Goal: Information Seeking & Learning: Find specific page/section

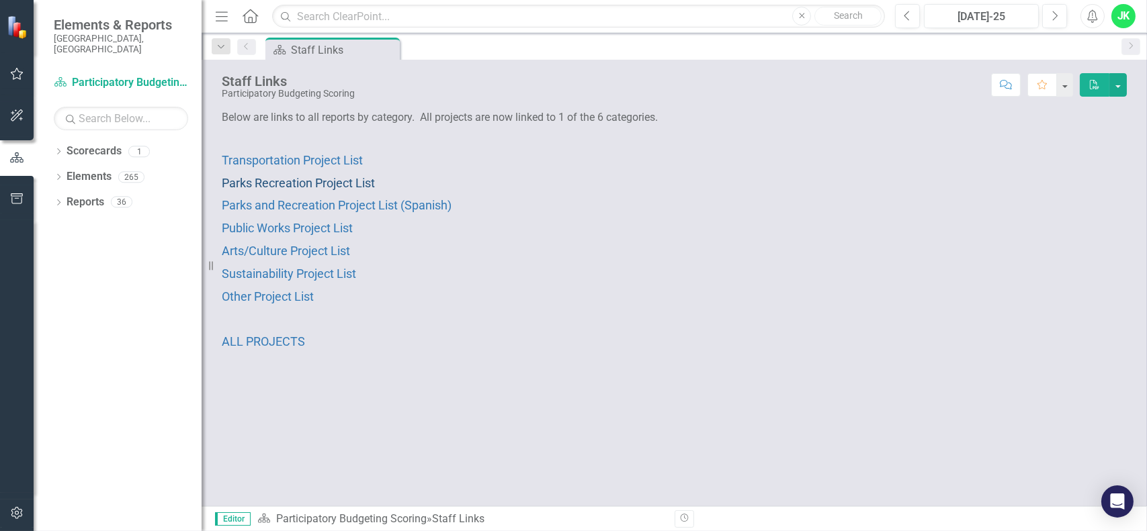
click at [302, 182] on span "Parks Recreation Project List" at bounding box center [298, 183] width 153 height 14
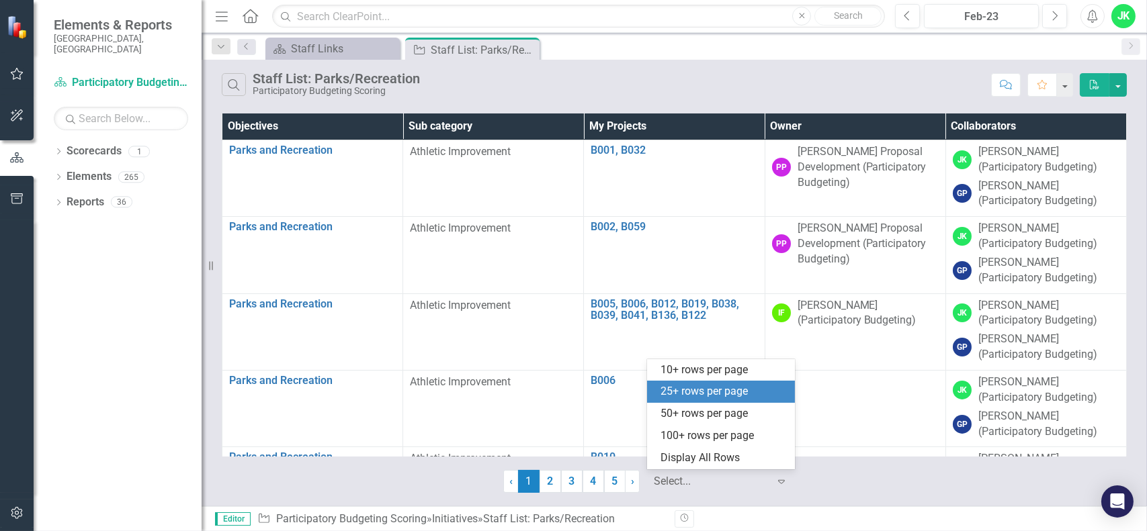
click at [700, 473] on div at bounding box center [711, 482] width 114 height 18
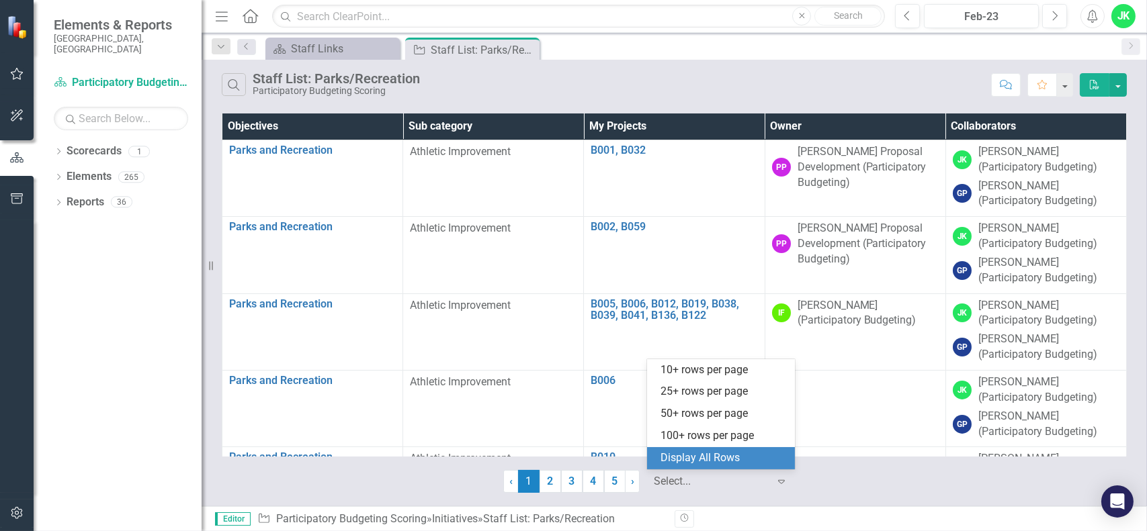
click at [713, 463] on div "Display All Rows" at bounding box center [723, 458] width 126 height 15
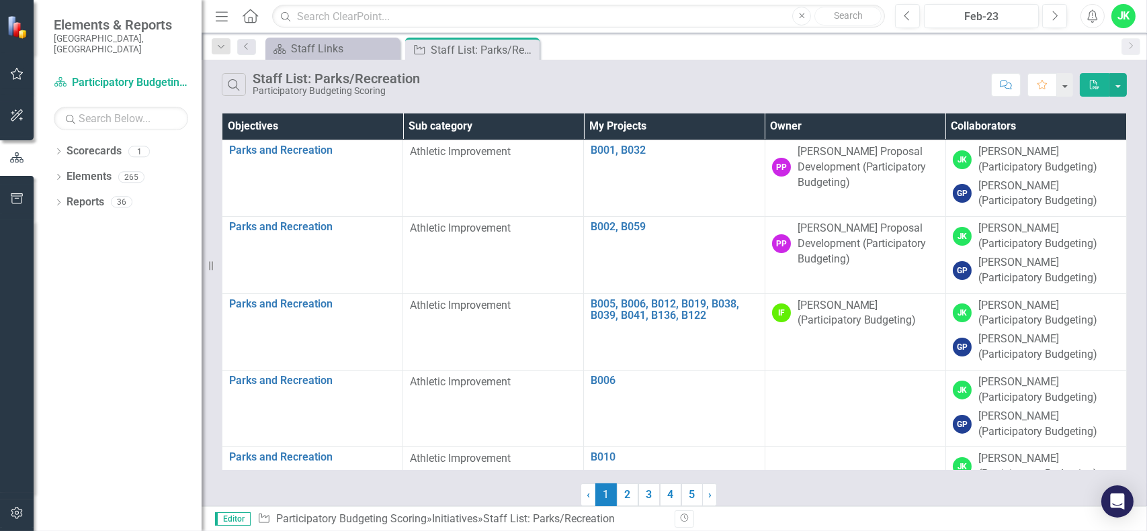
click at [849, 127] on th "Owner" at bounding box center [854, 127] width 181 height 26
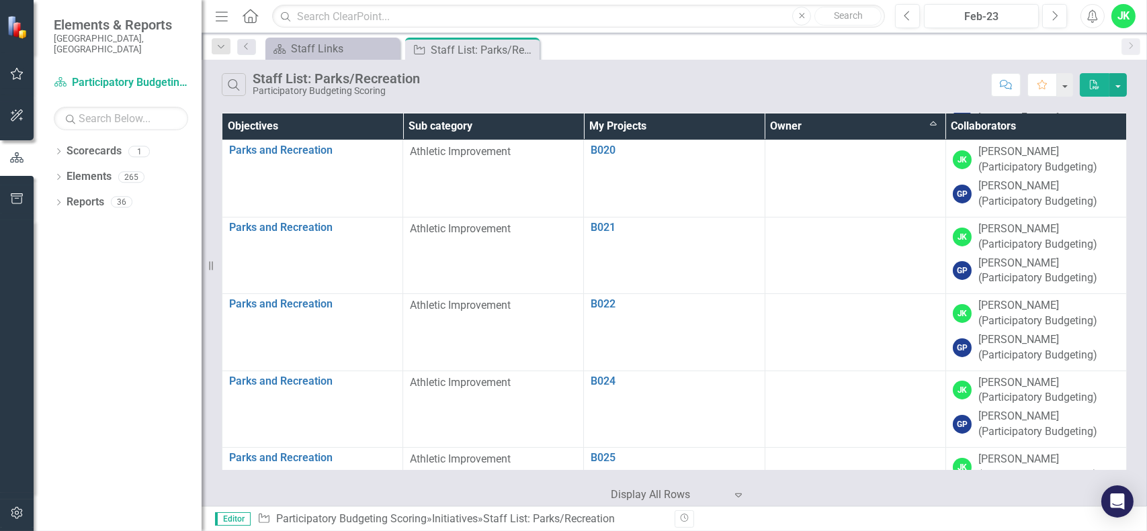
scroll to position [202, 0]
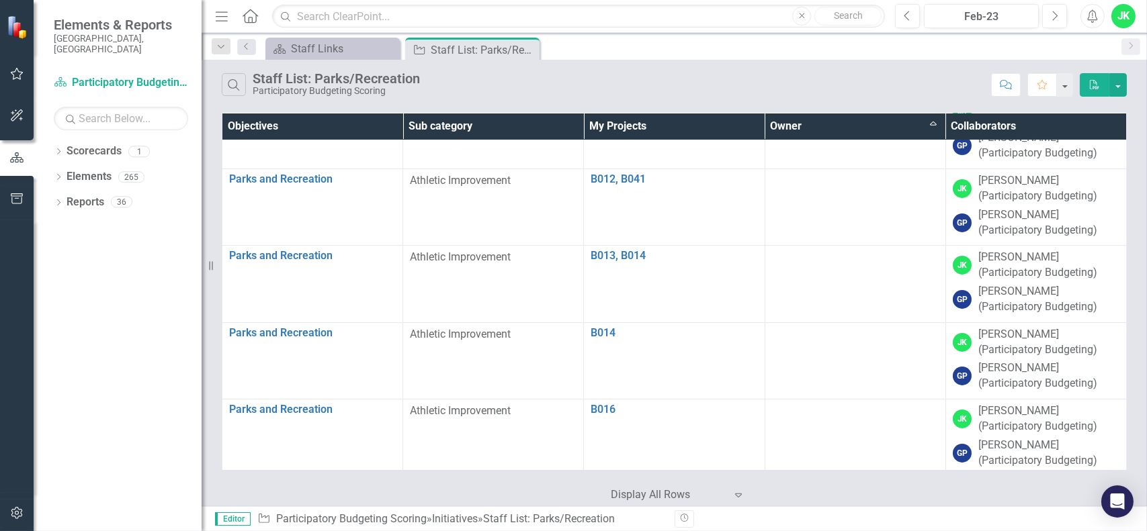
click at [832, 131] on th "Owner Sort Ascending" at bounding box center [854, 127] width 181 height 26
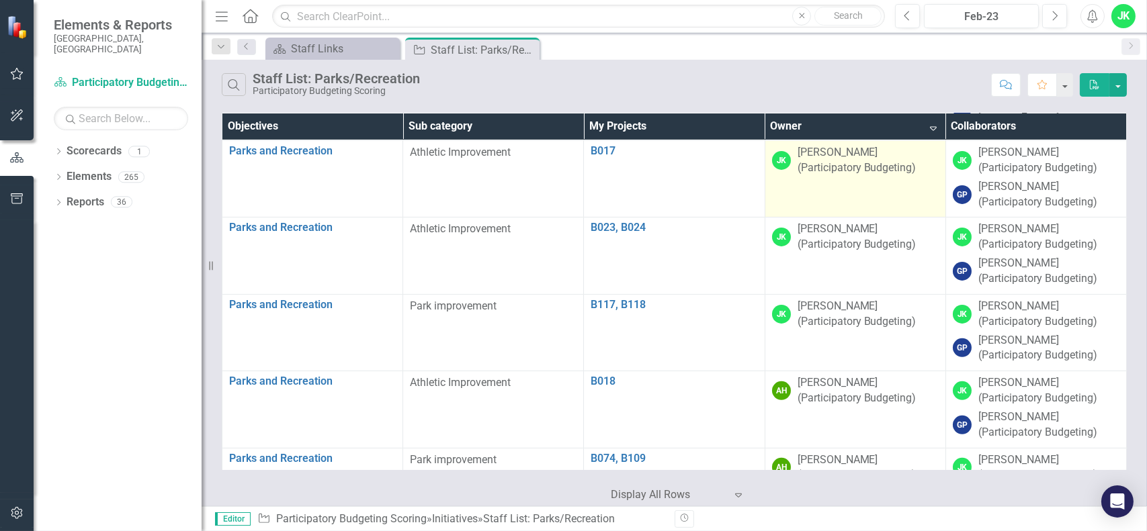
scroll to position [940, 0]
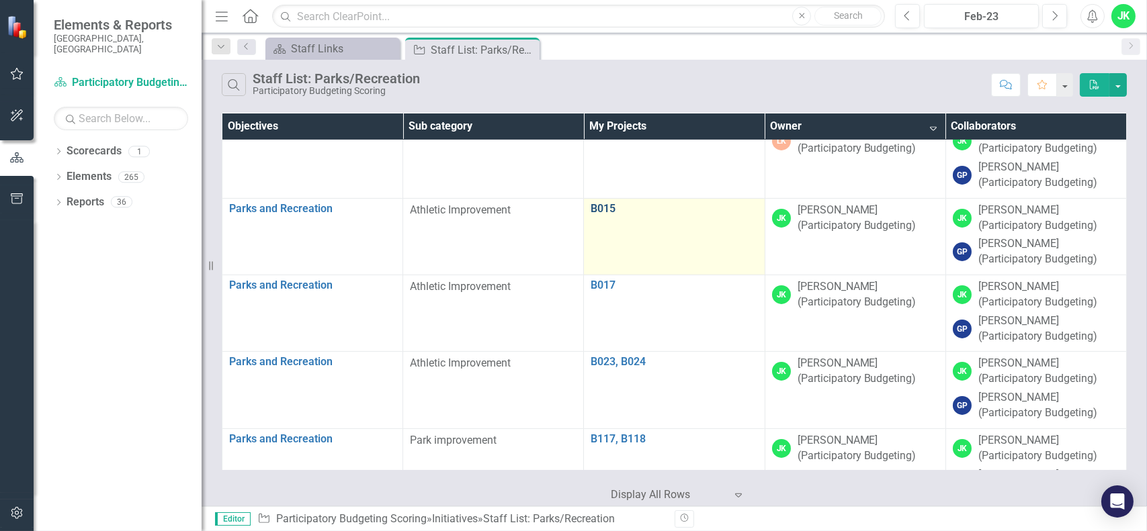
click at [604, 209] on link "B015" at bounding box center [673, 209] width 167 height 12
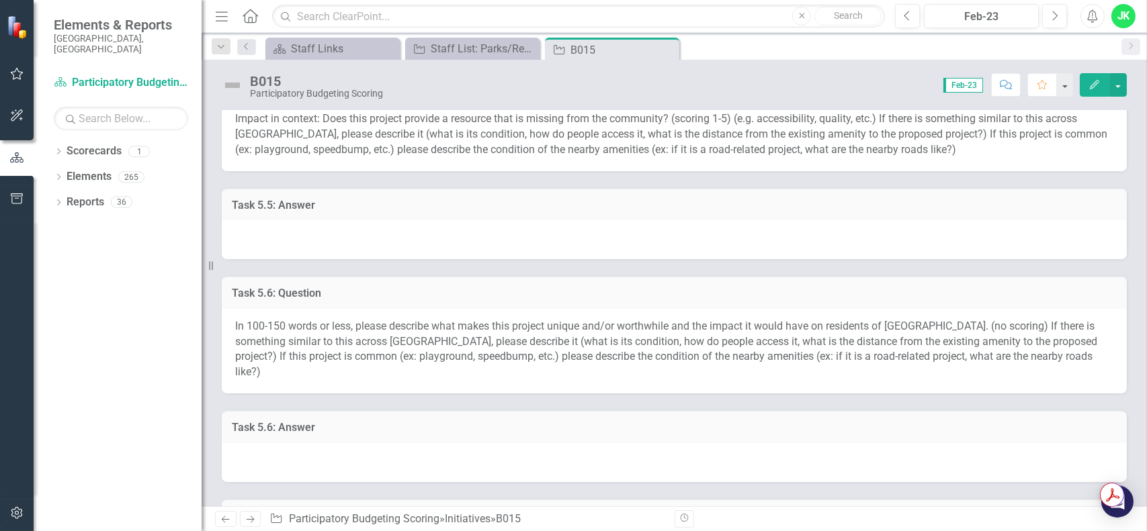
scroll to position [1344, 0]
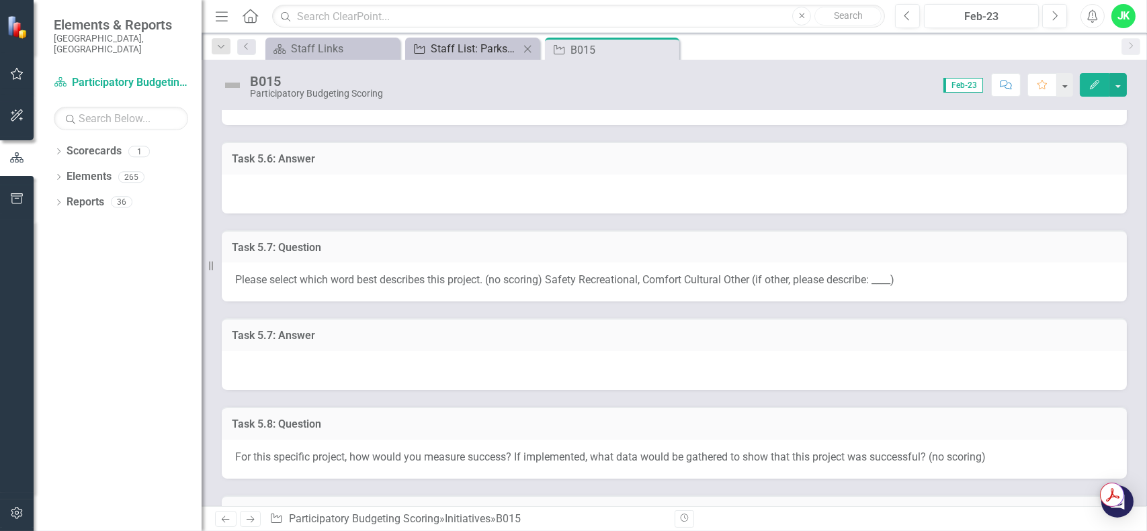
click at [434, 45] on div "Staff List: Parks/Recreation" at bounding box center [475, 48] width 89 height 17
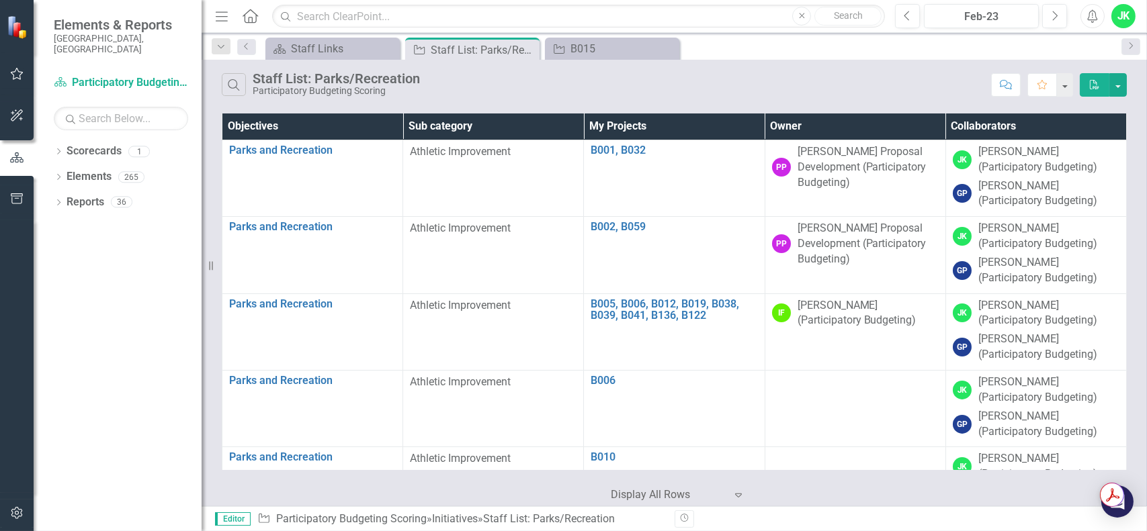
click at [833, 120] on th "Owner" at bounding box center [854, 127] width 181 height 26
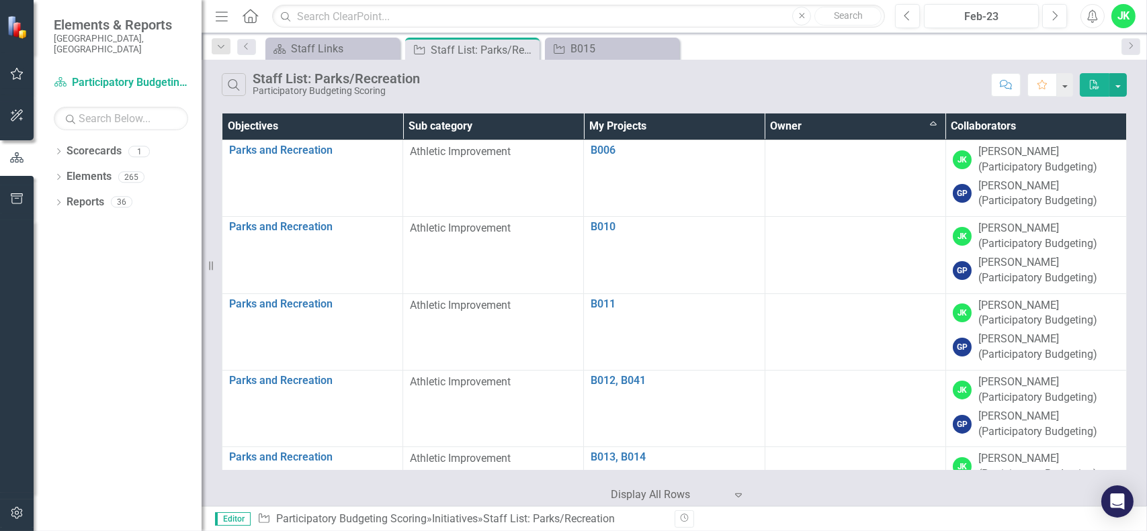
click at [803, 125] on th "Owner Sort Ascending" at bounding box center [854, 127] width 181 height 26
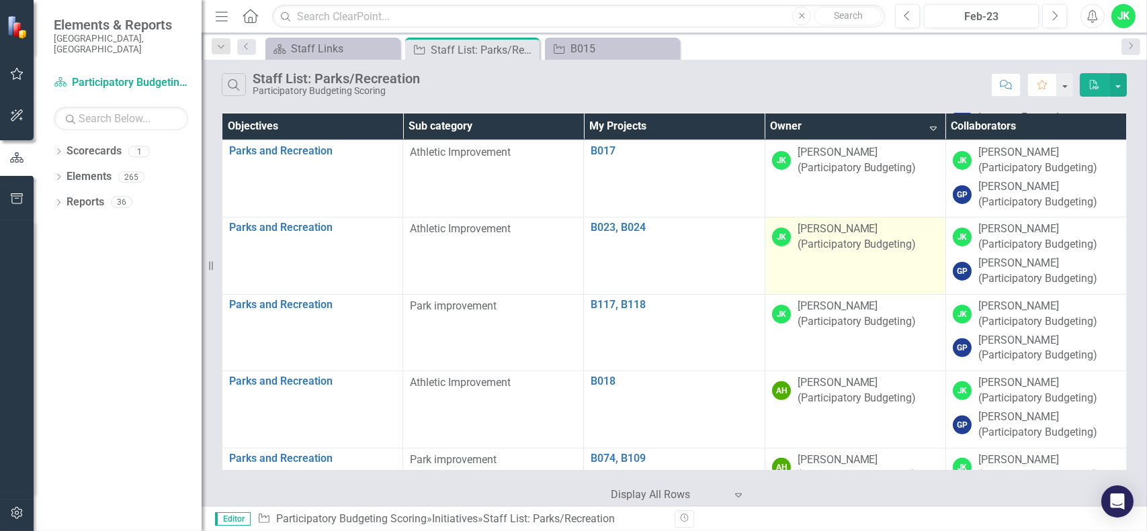
scroll to position [940, 0]
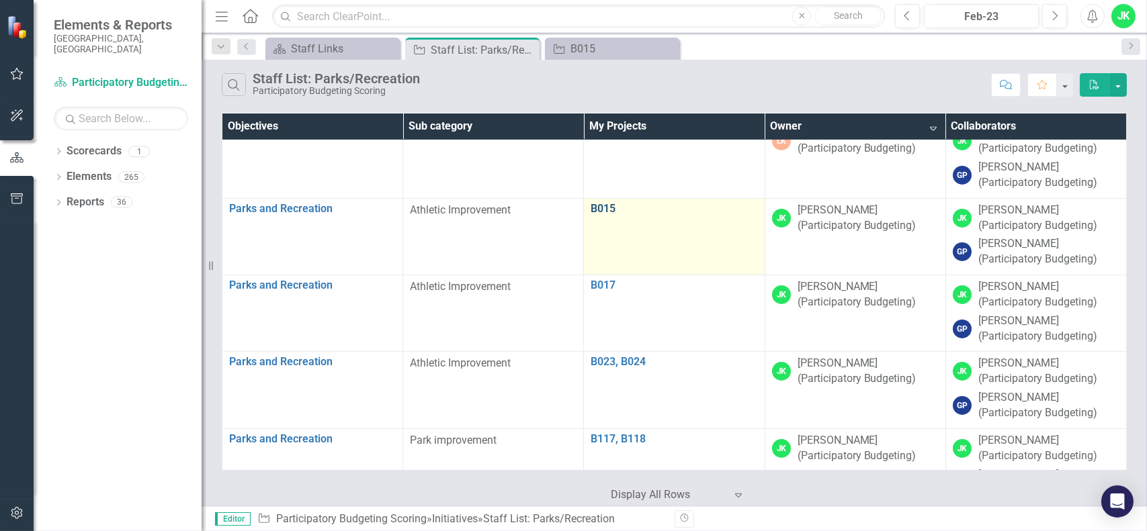
click at [597, 208] on link "B015" at bounding box center [673, 209] width 167 height 12
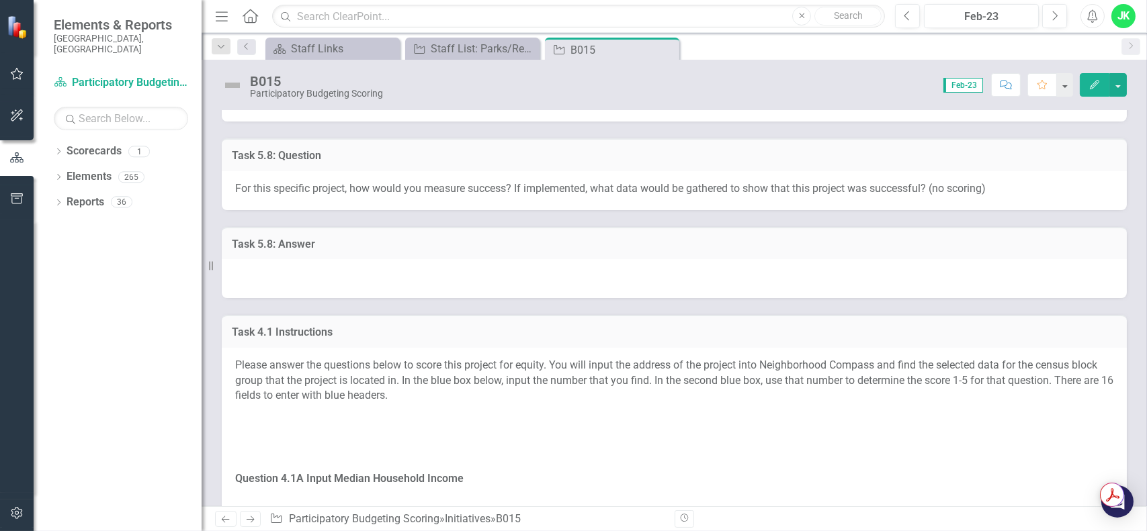
scroll to position [1411, 0]
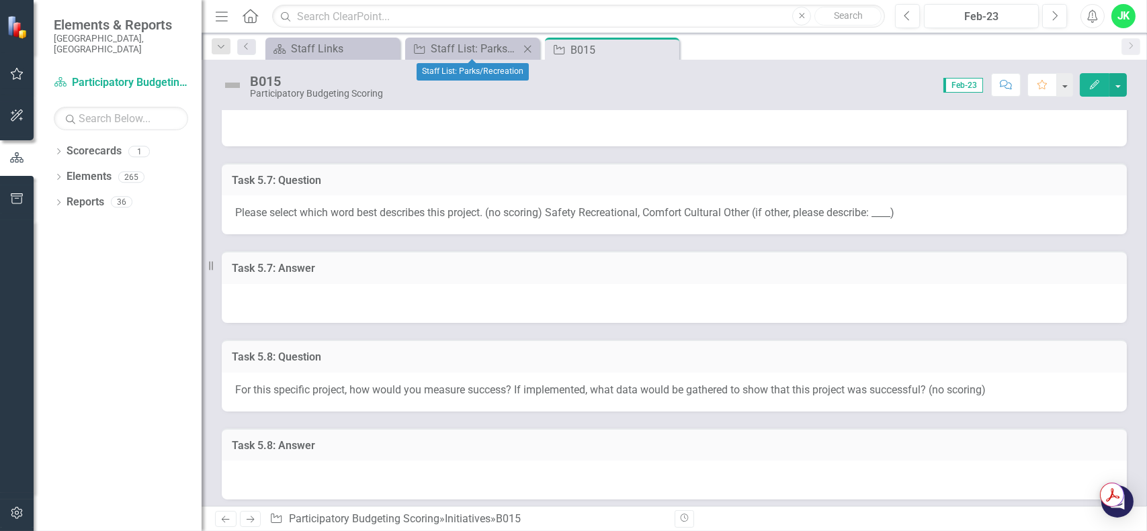
click at [447, 38] on div "Initiative Staff List: Parks/Recreation Close" at bounding box center [472, 49] width 134 height 22
click at [467, 52] on div "Staff List: Parks/Recreation" at bounding box center [475, 48] width 89 height 17
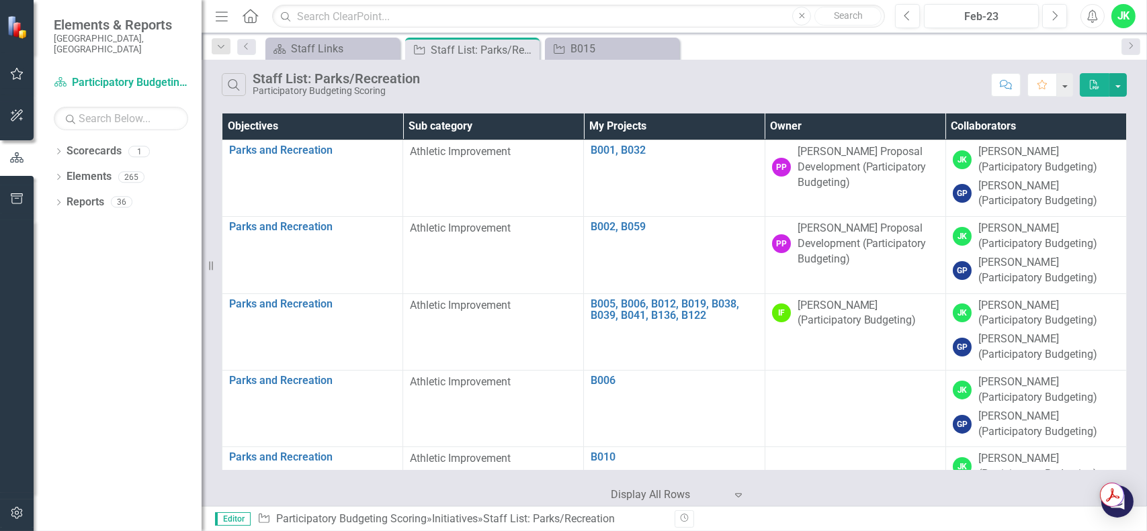
scroll to position [403, 0]
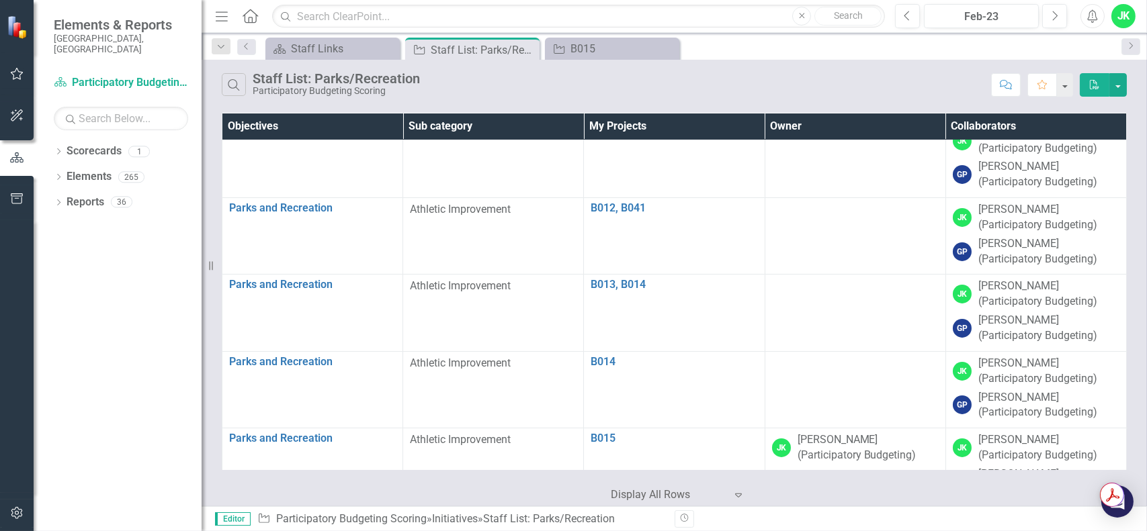
click at [862, 122] on th "Owner" at bounding box center [854, 127] width 181 height 26
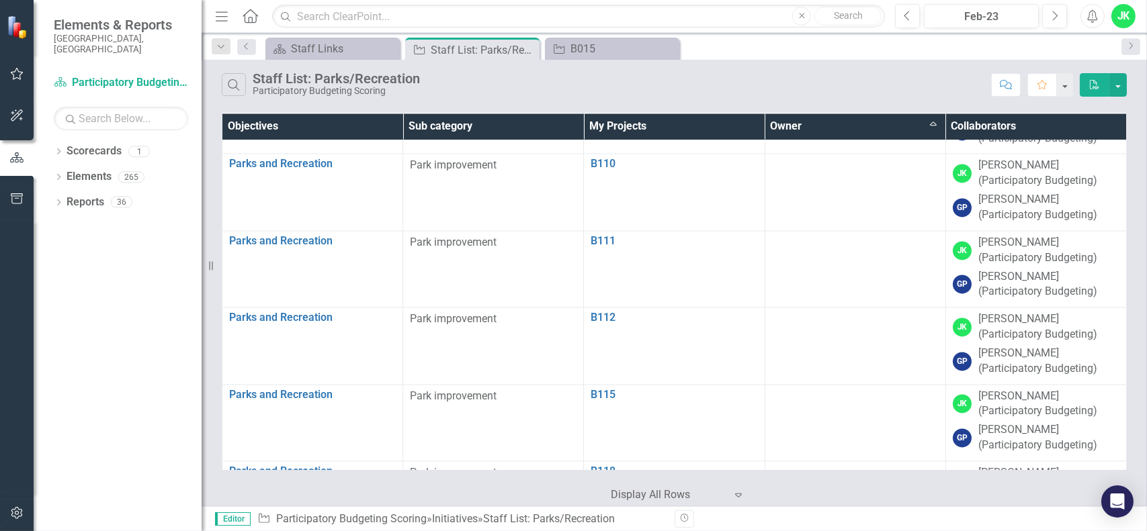
scroll to position [5777, 0]
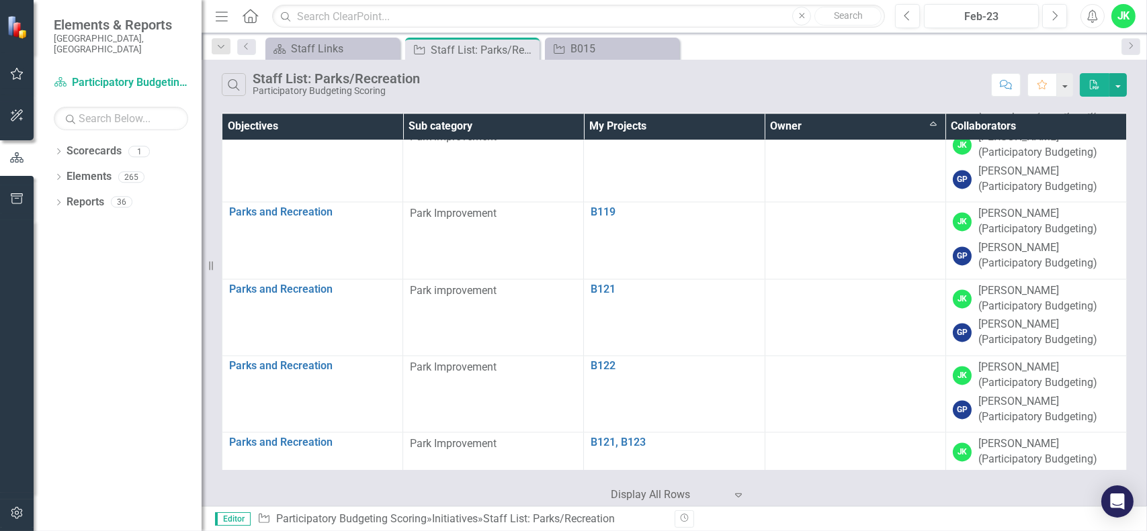
click at [900, 126] on th "Owner Sort Ascending" at bounding box center [854, 127] width 181 height 26
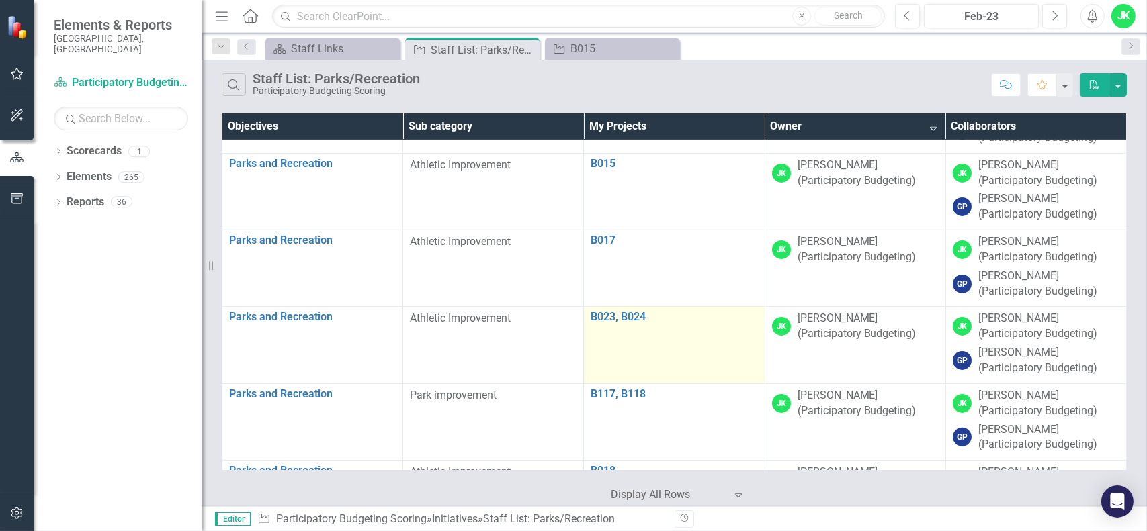
scroll to position [1053, 0]
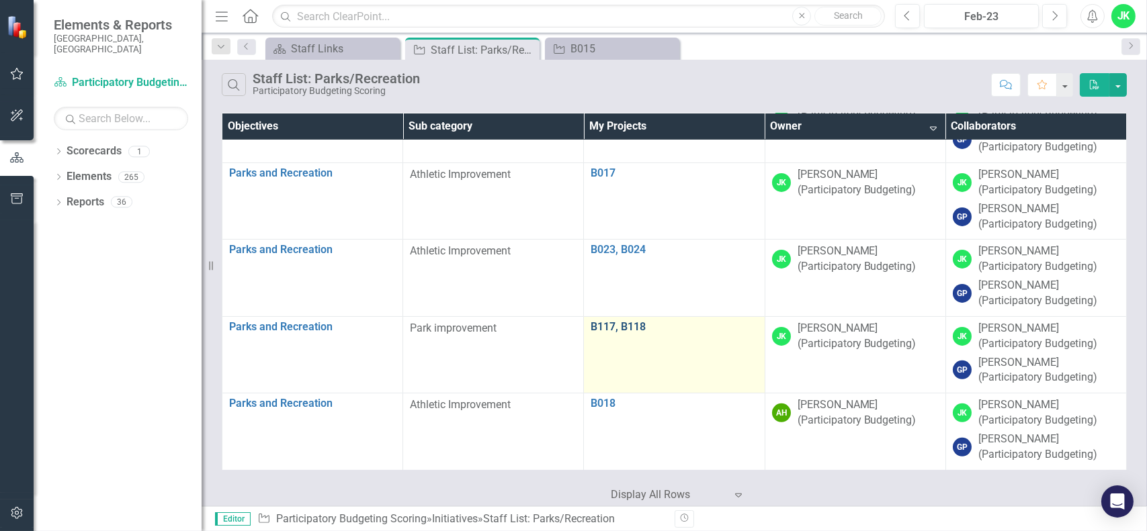
click at [611, 321] on link "B117, B118" at bounding box center [673, 327] width 167 height 12
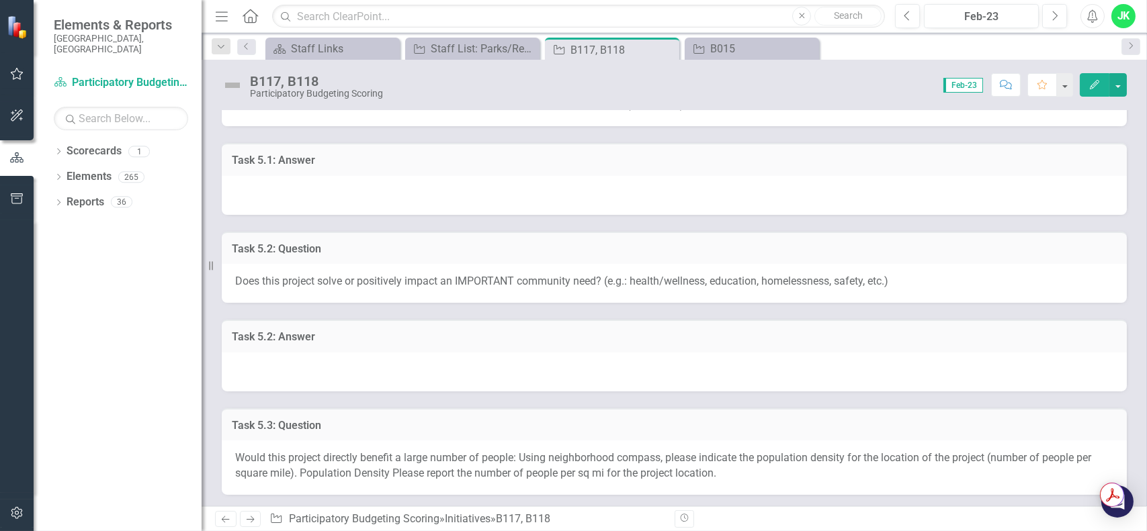
scroll to position [269, 0]
